Goal: Find specific page/section: Find specific page/section

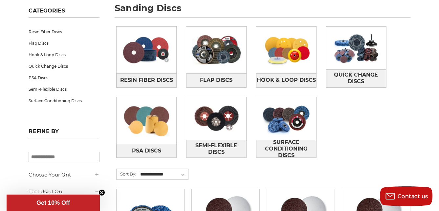
scroll to position [109, 0]
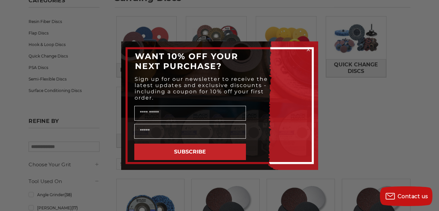
click at [348, 108] on div "Close dialog WANT 10% OFF YOUR NEXT PURCHASE? Sign up for our newsletter to rec…" at bounding box center [219, 105] width 439 height 211
click at [307, 48] on circle "Close dialog" at bounding box center [308, 49] width 6 height 6
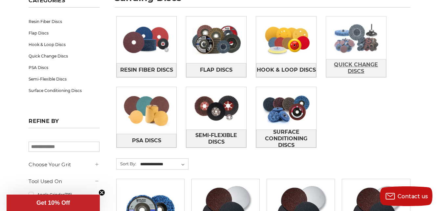
click at [357, 65] on span "Quick Change Discs" at bounding box center [355, 68] width 59 height 18
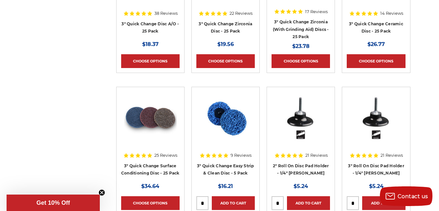
scroll to position [765, 0]
